Goal: Navigation & Orientation: Find specific page/section

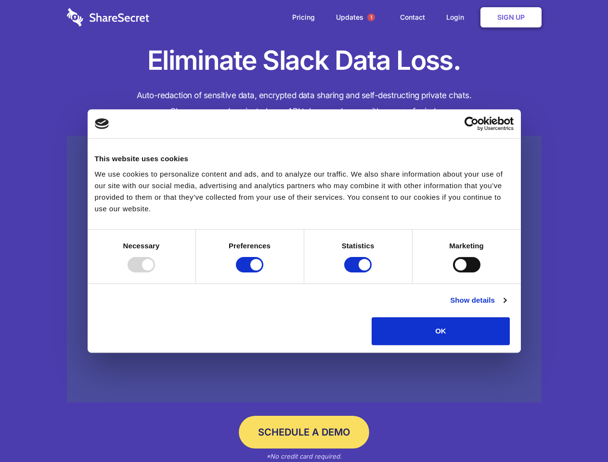
click at [155, 272] on div at bounding box center [140, 264] width 27 height 15
click at [263, 272] on input "Preferences" at bounding box center [249, 264] width 27 height 15
checkbox input "false"
click at [359, 272] on input "Statistics" at bounding box center [357, 264] width 27 height 15
checkbox input "false"
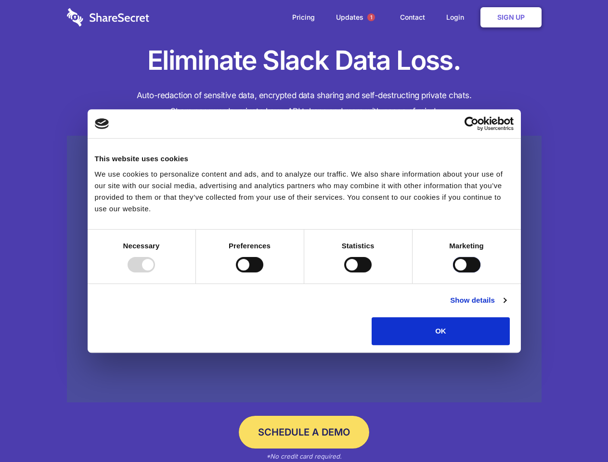
click at [453, 272] on input "Marketing" at bounding box center [466, 264] width 27 height 15
checkbox input "true"
click at [506, 306] on link "Show details" at bounding box center [478, 300] width 56 height 12
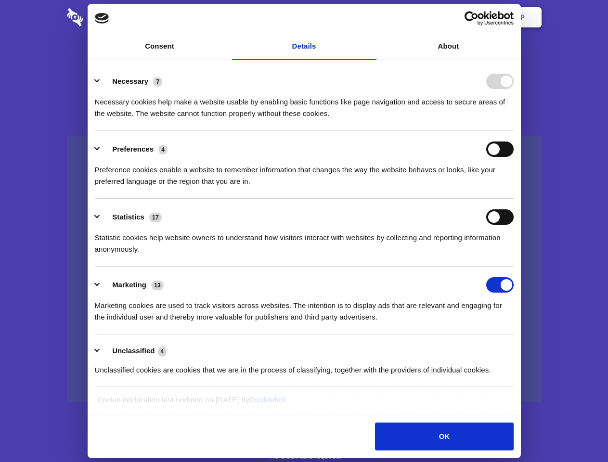
click at [513, 131] on li "Necessary 7 Necessary cookies help make a website usable by enabling basic func…" at bounding box center [304, 97] width 419 height 68
click at [370, 17] on span "1" at bounding box center [371, 17] width 8 height 8
